Goal: Information Seeking & Learning: Learn about a topic

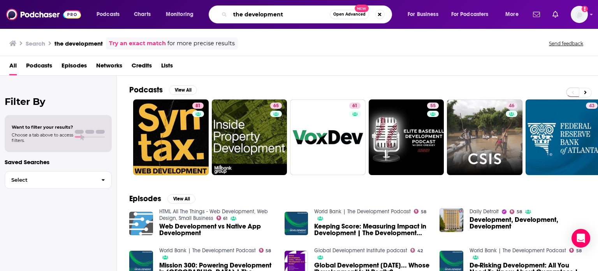
click at [288, 12] on input "the development" at bounding box center [280, 14] width 100 height 12
drag, startPoint x: 278, startPoint y: 13, endPoint x: 201, endPoint y: 6, distance: 77.4
click at [201, 6] on div "Podcasts Charts Monitoring the development Open Advanced New For Business For P…" at bounding box center [308, 14] width 435 height 18
type input "ethiopia crisis"
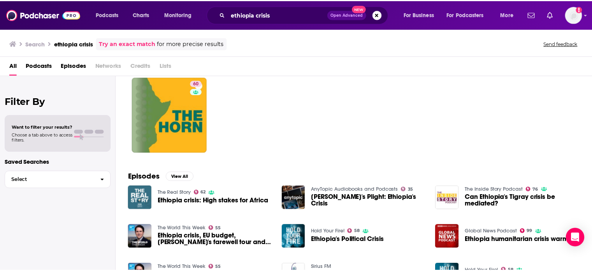
scroll to position [78, 0]
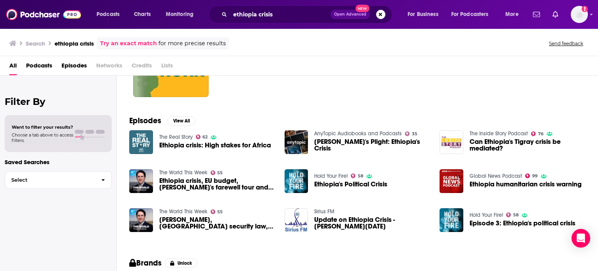
click at [167, 142] on span "Ethiopia crisis: High stakes for Africa" at bounding box center [215, 145] width 112 height 7
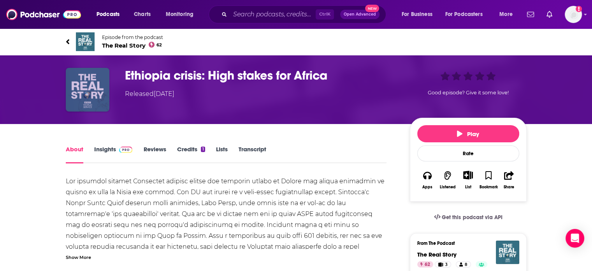
click at [91, 90] on img "Ethiopia crisis: High stakes for Africa" at bounding box center [88, 90] width 44 height 44
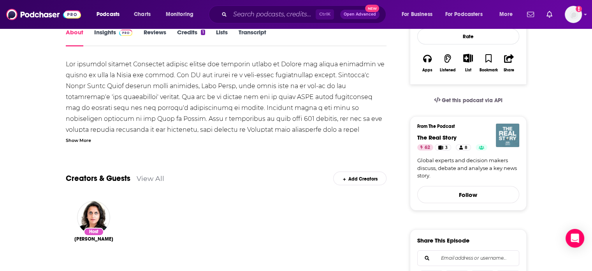
click at [507, 127] on img "The Real Story" at bounding box center [507, 134] width 23 height 23
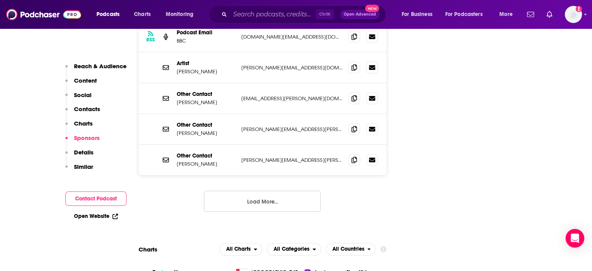
scroll to position [779, 0]
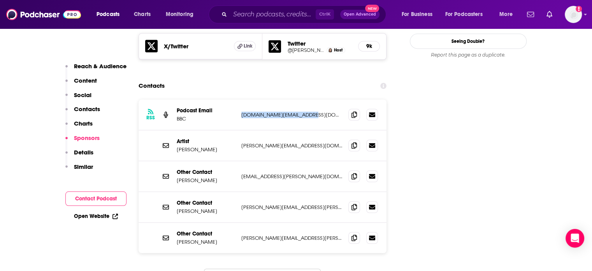
drag, startPoint x: 313, startPoint y: 85, endPoint x: 231, endPoint y: 87, distance: 81.8
click at [0, 0] on div "Podcast Email BBC [DOMAIN_NAME][EMAIL_ADDRESS][DOMAIN_NAME] [DOMAIN_NAME][EMAIL…" at bounding box center [0, 0] width 0 height 0
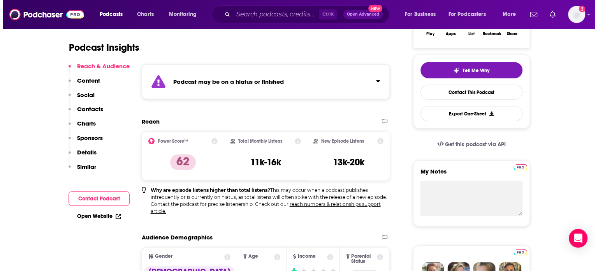
scroll to position [0, 0]
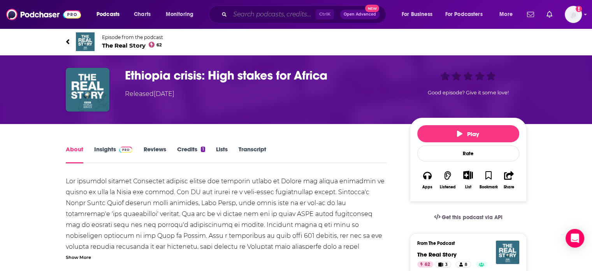
click at [249, 15] on input "Search podcasts, credits, & more..." at bounding box center [273, 14] width 86 height 12
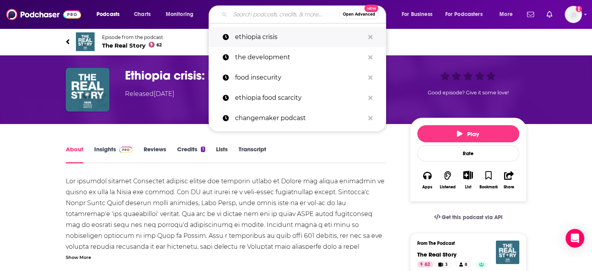
click at [262, 35] on p "ethiopia crisis" at bounding box center [299, 37] width 129 height 20
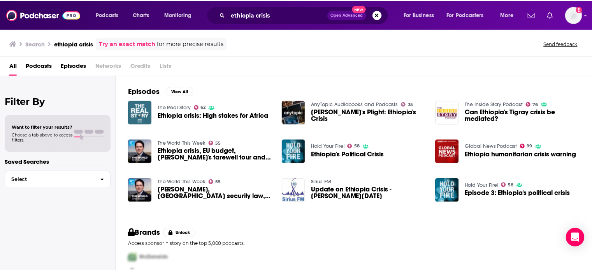
scroll to position [117, 0]
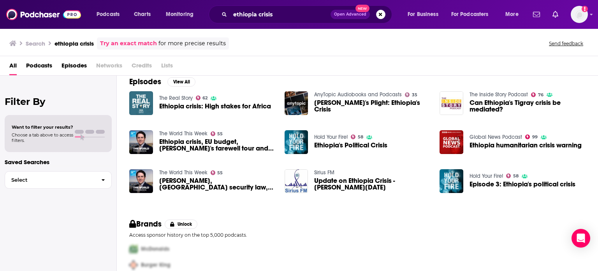
click at [507, 102] on span "Can Ethiopia's Tigray crisis be mediated?" at bounding box center [528, 105] width 116 height 13
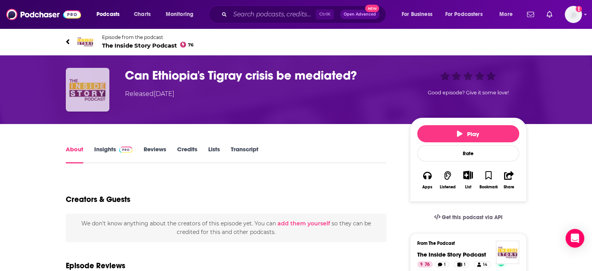
click at [92, 100] on img "Can Ethiopia's Tigray crisis be mediated?" at bounding box center [88, 90] width 44 height 44
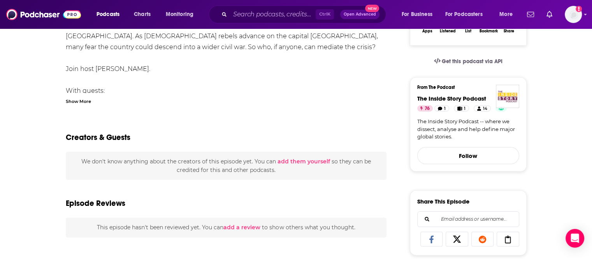
scroll to position [78, 0]
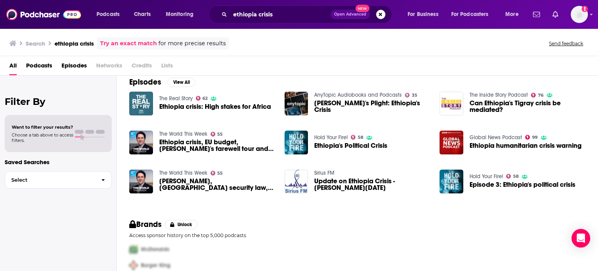
scroll to position [117, 0]
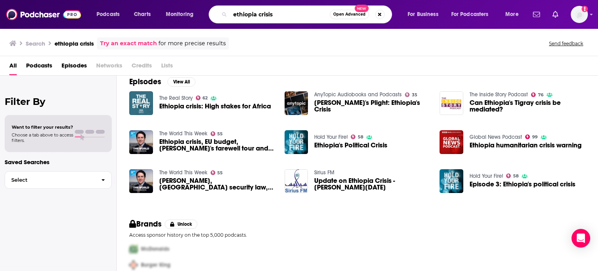
drag, startPoint x: 275, startPoint y: 16, endPoint x: 217, endPoint y: 18, distance: 57.7
click at [217, 18] on div "ethiopia crisis Open Advanced New" at bounding box center [300, 14] width 183 height 18
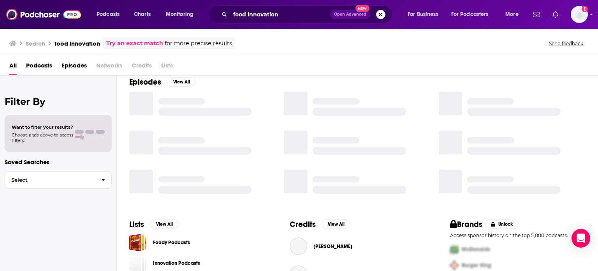
scroll to position [117, 0]
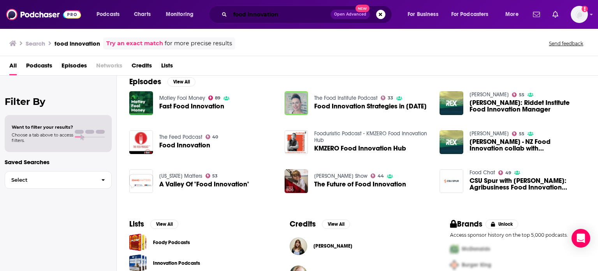
click at [233, 15] on input "food innovation" at bounding box center [280, 14] width 100 height 12
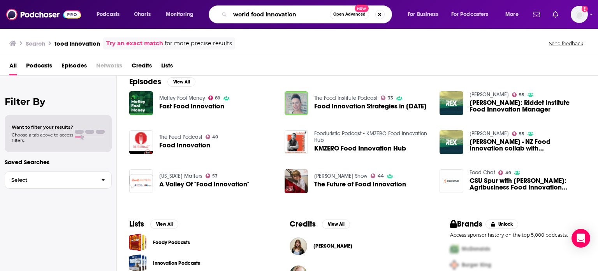
type input "world food innovation"
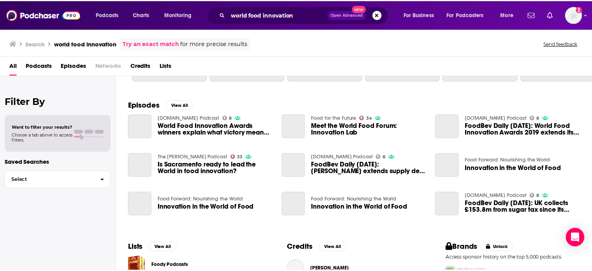
scroll to position [117, 0]
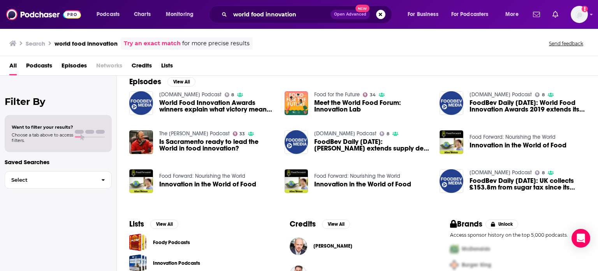
click at [345, 102] on span "Meet the World Food Forum: Innovation Lab" at bounding box center [372, 105] width 116 height 13
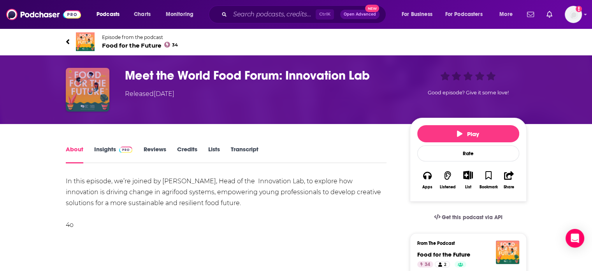
click at [84, 84] on img "Meet the World Food Forum: Innovation Lab" at bounding box center [88, 90] width 44 height 44
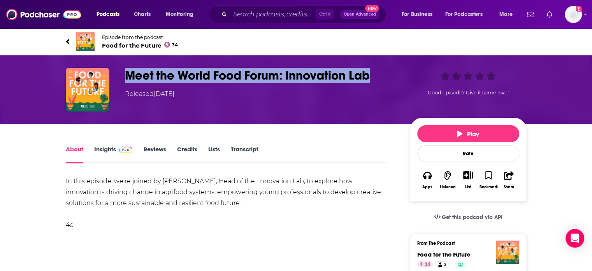
drag, startPoint x: 378, startPoint y: 76, endPoint x: 129, endPoint y: 73, distance: 248.5
click at [129, 73] on h1 "Meet the World Food Forum: Innovation Lab" at bounding box center [261, 75] width 273 height 15
copy h1 "Meet the World Food Forum: Innovation Lab"
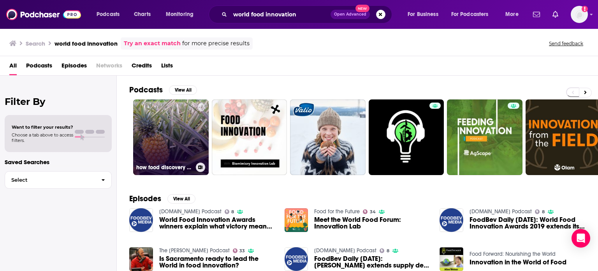
click at [162, 144] on link "how food discovery and innovation changed the world" at bounding box center [171, 137] width 76 height 76
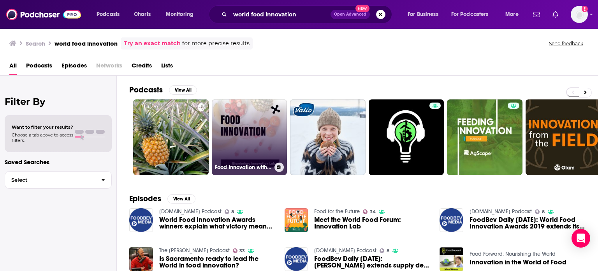
click at [252, 133] on link "Food Innovation with Biomimicry Innovation Lab" at bounding box center [250, 137] width 76 height 76
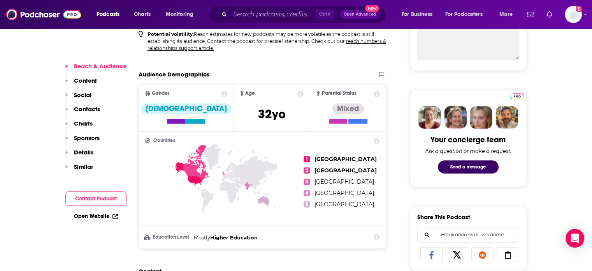
scroll to position [545, 0]
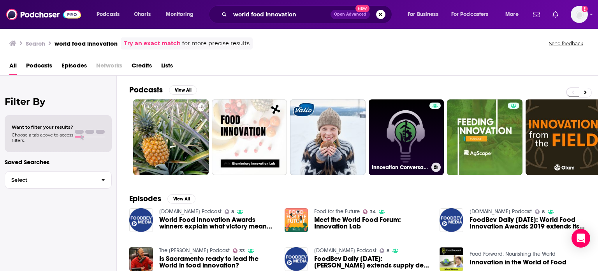
click at [418, 135] on link "Innovation Conversation" at bounding box center [407, 137] width 76 height 76
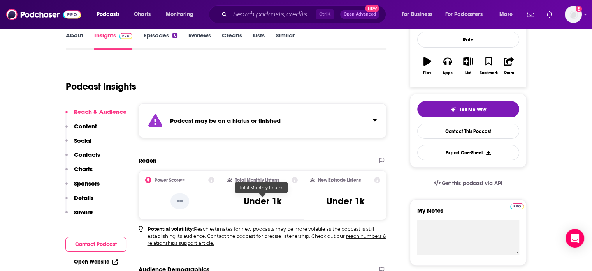
scroll to position [234, 0]
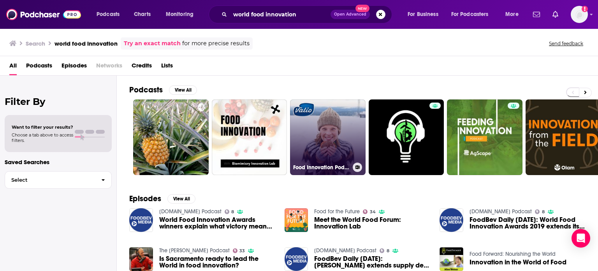
click at [340, 123] on link "Food Innovation Podcast by [PERSON_NAME]" at bounding box center [328, 137] width 76 height 76
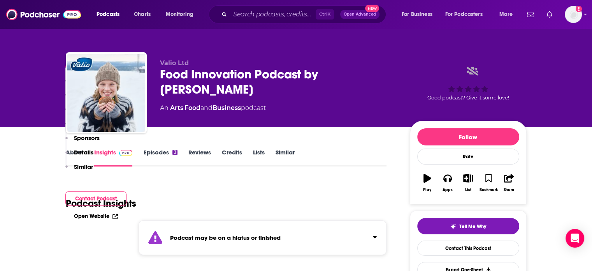
scroll to position [195, 0]
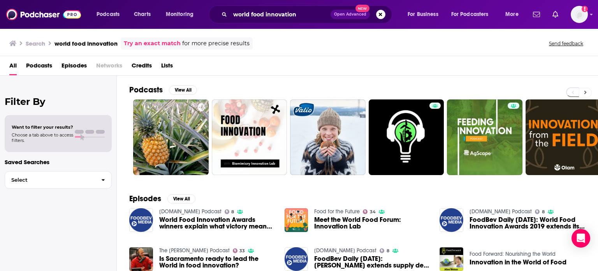
click at [588, 91] on button at bounding box center [585, 93] width 13 height 10
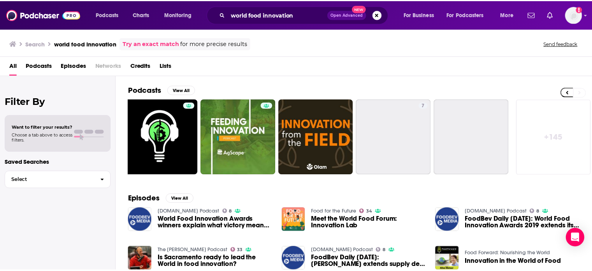
scroll to position [0, 246]
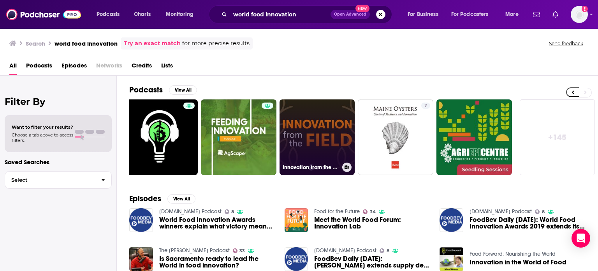
click at [323, 121] on link "Innovation from the Field" at bounding box center [318, 137] width 76 height 76
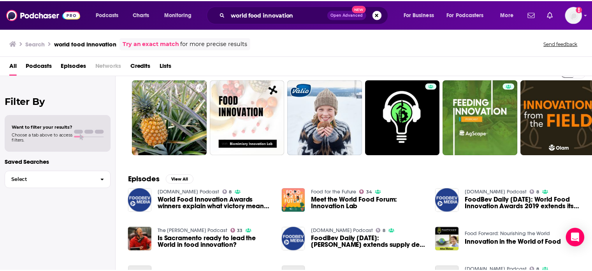
scroll to position [78, 0]
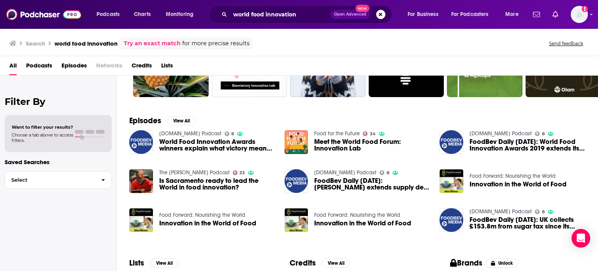
click at [167, 143] on span "World Food Innovation Awards winners explain what victory means to them" at bounding box center [217, 144] width 116 height 13
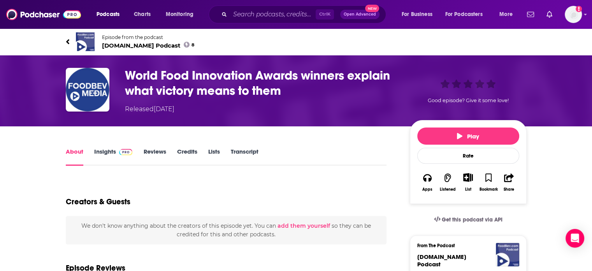
click at [138, 46] on span "[DOMAIN_NAME] Podcast 8" at bounding box center [148, 45] width 93 height 7
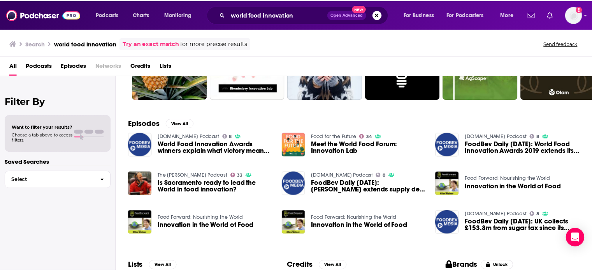
scroll to position [78, 0]
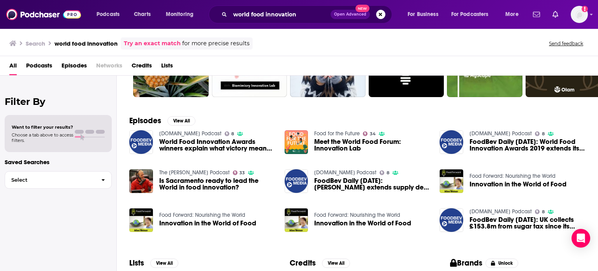
click at [499, 182] on span "Innovation in the World of Food" at bounding box center [518, 184] width 97 height 7
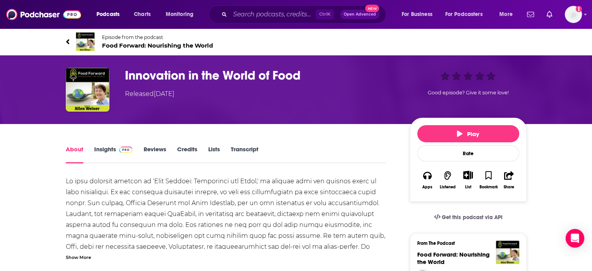
click at [104, 144] on div "About Insights Reviews Credits Lists Transcript" at bounding box center [226, 153] width 321 height 19
click at [104, 145] on link "Insights" at bounding box center [113, 154] width 39 height 18
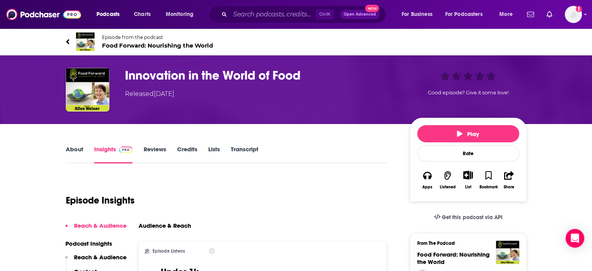
scroll to position [78, 0]
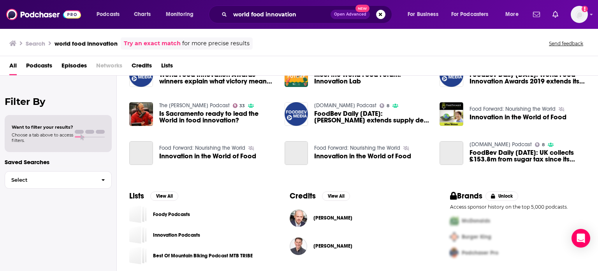
scroll to position [146, 0]
